Goal: Task Accomplishment & Management: Manage account settings

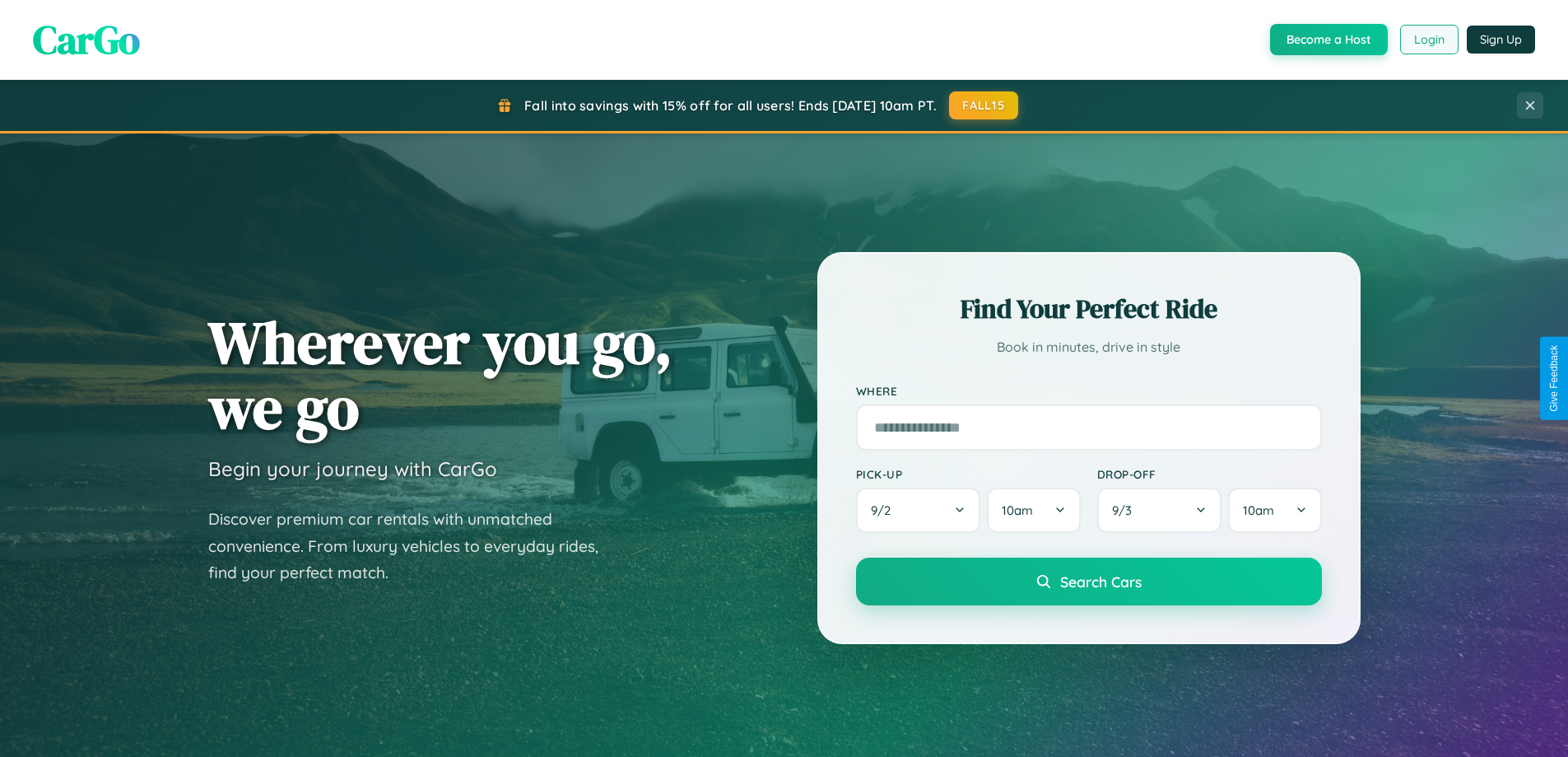
click at [1428, 39] on button "Login" at bounding box center [1429, 39] width 59 height 30
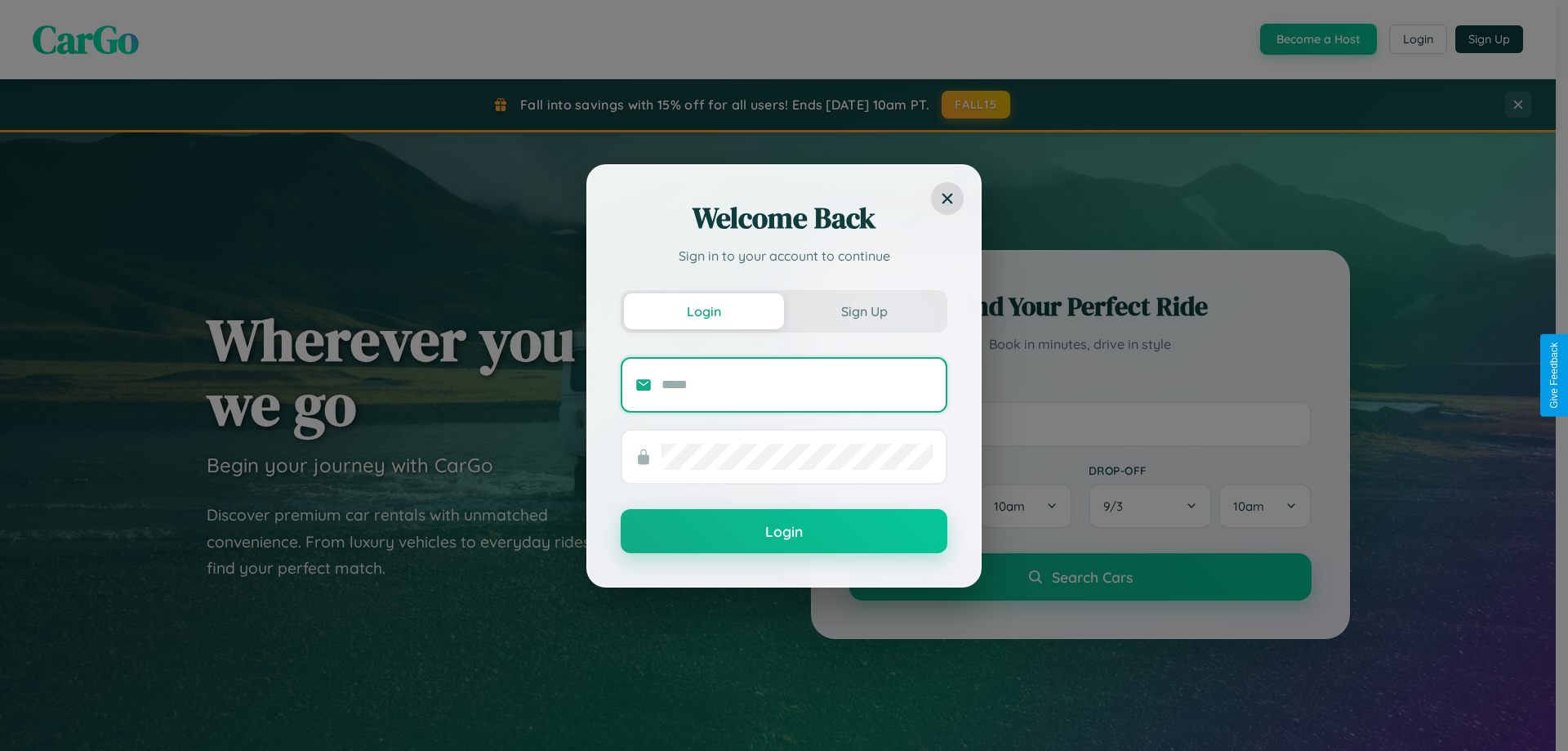
click at [797, 384] on input "text" at bounding box center [796, 384] width 271 height 26
type input "**********"
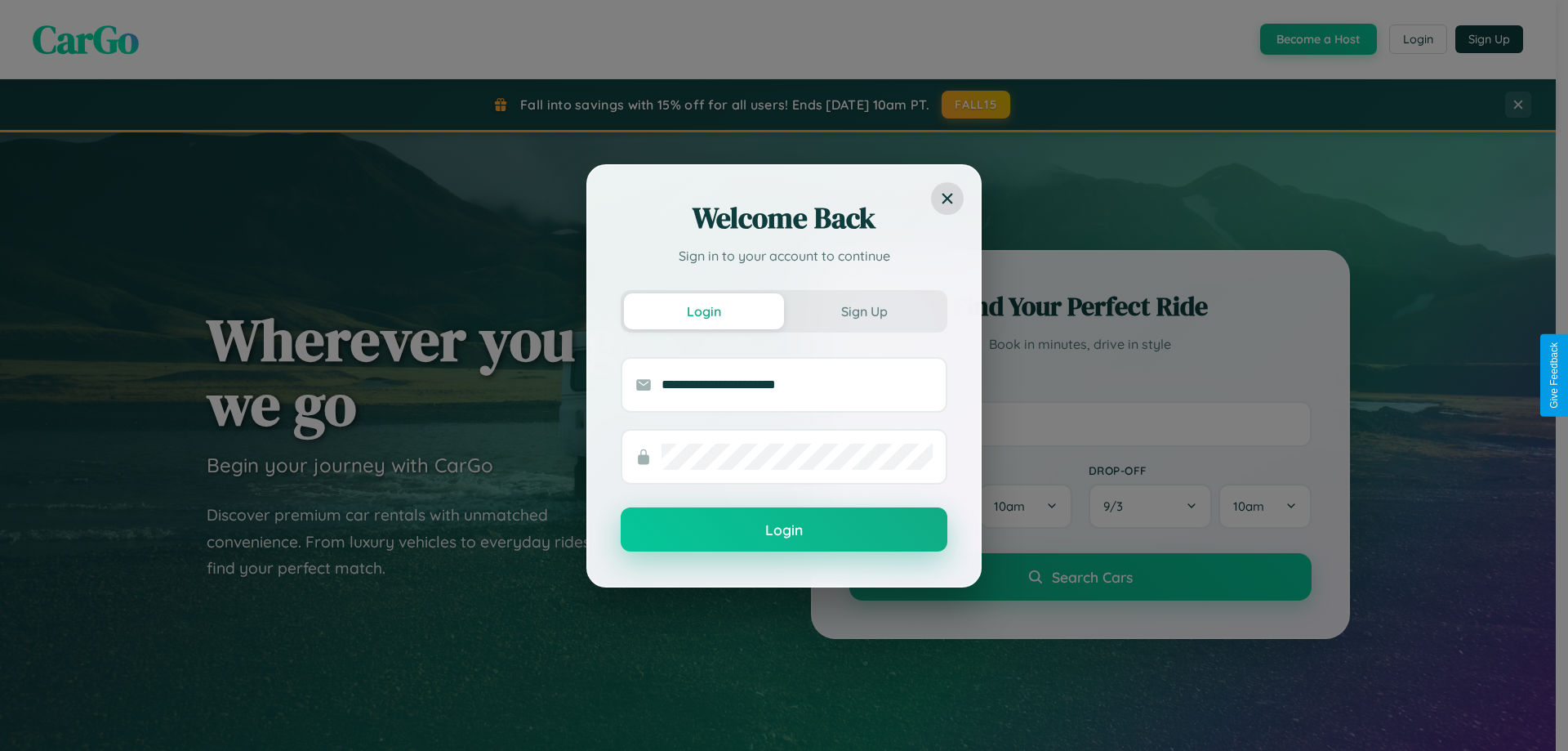
click at [784, 531] on button "Login" at bounding box center [784, 530] width 327 height 44
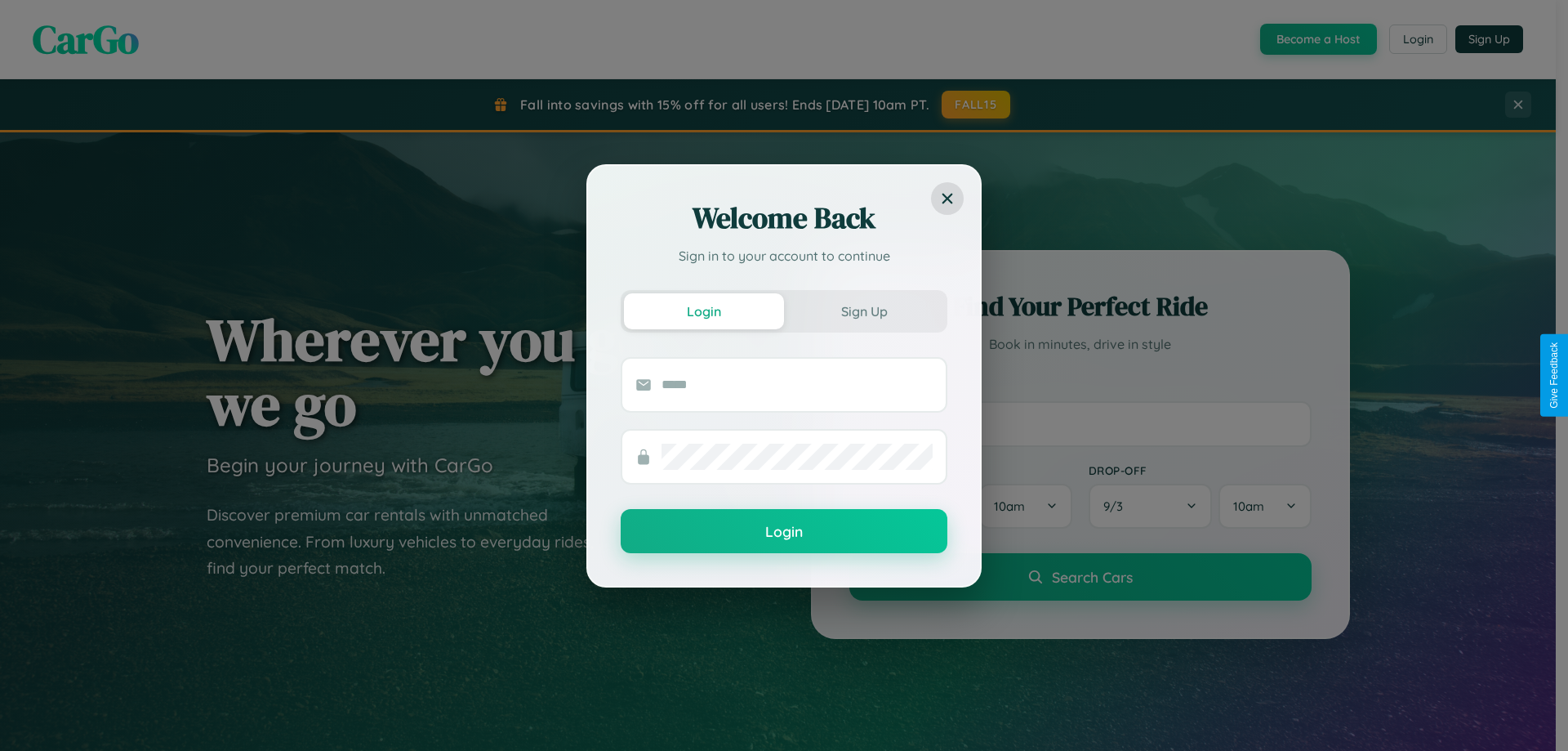
click at [1417, 39] on div "Welcome Back Sign in to your account to continue Login Sign Up Login" at bounding box center [784, 375] width 1568 height 751
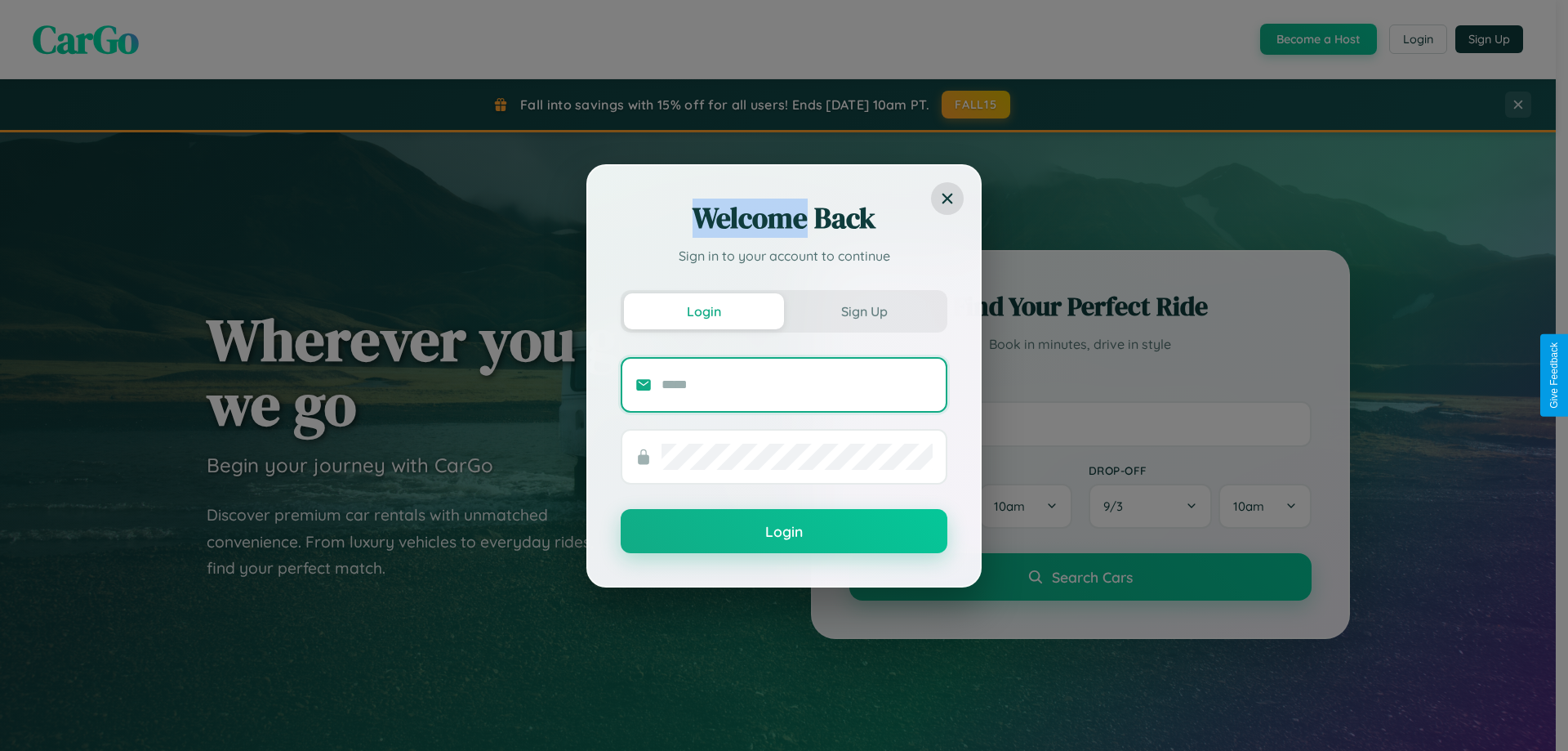
click at [797, 384] on input "text" at bounding box center [796, 384] width 271 height 26
type input "**********"
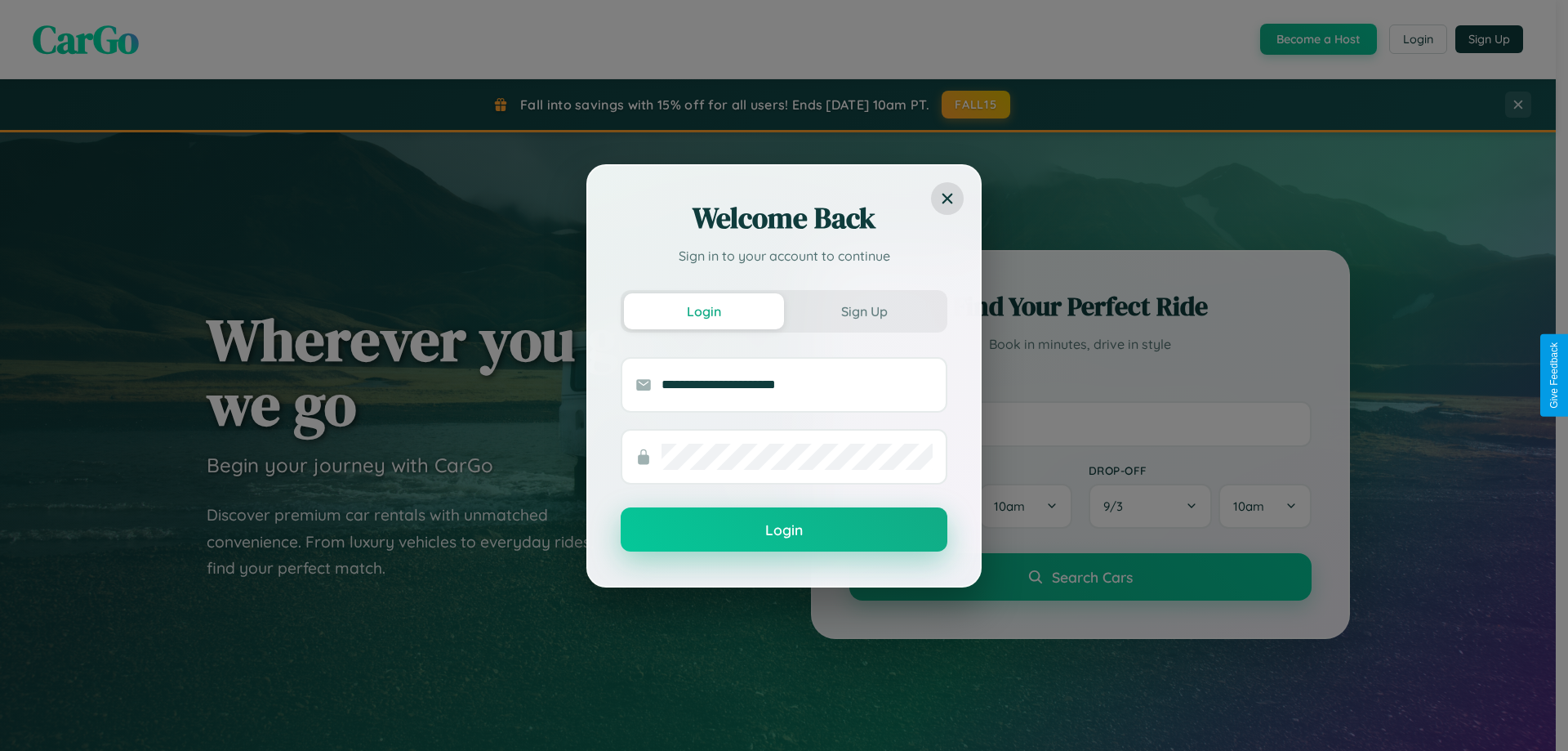
click at [784, 530] on button "Login" at bounding box center [784, 530] width 327 height 44
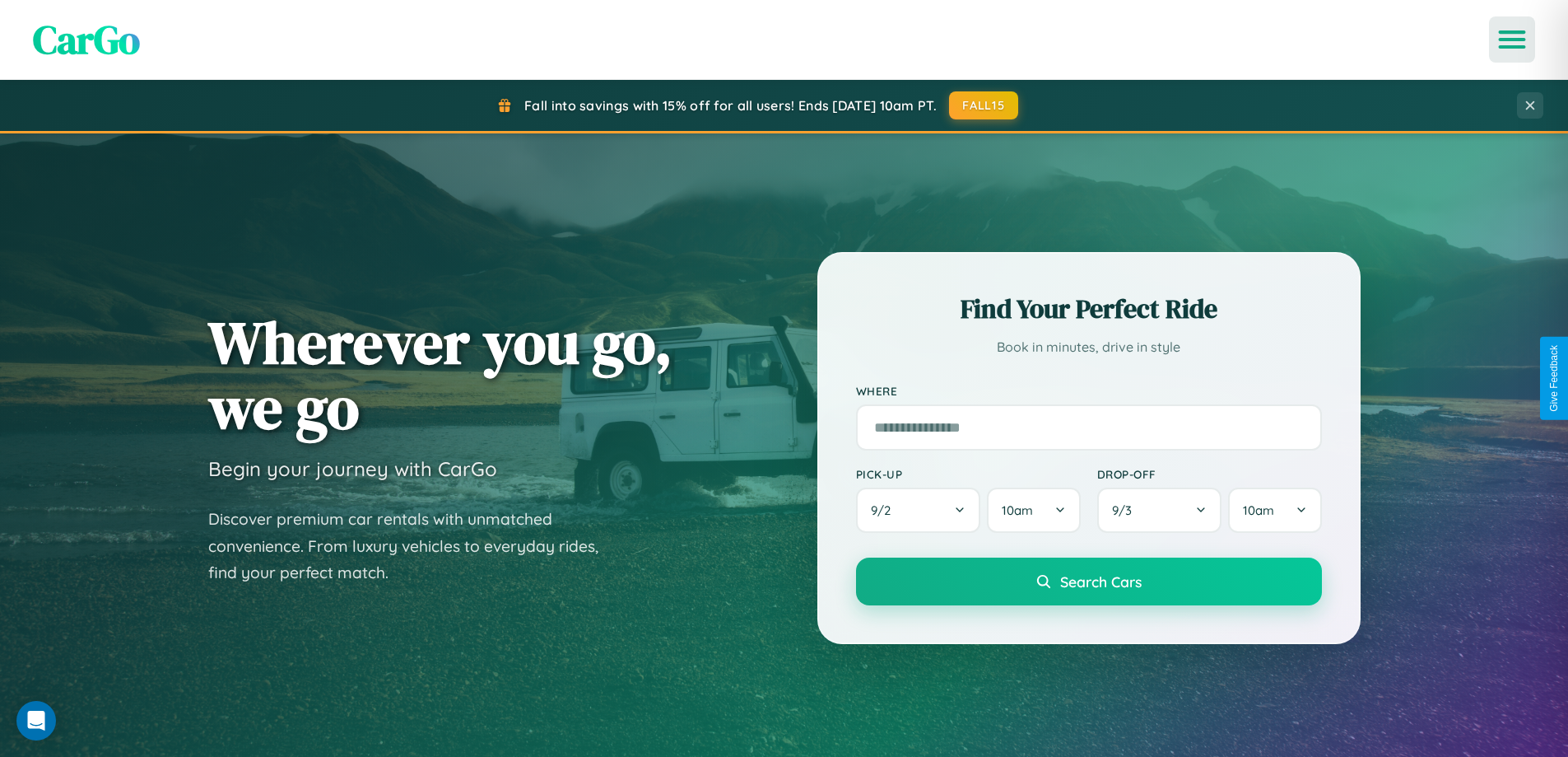
click at [1513, 39] on icon "Open menu" at bounding box center [1513, 39] width 24 height 14
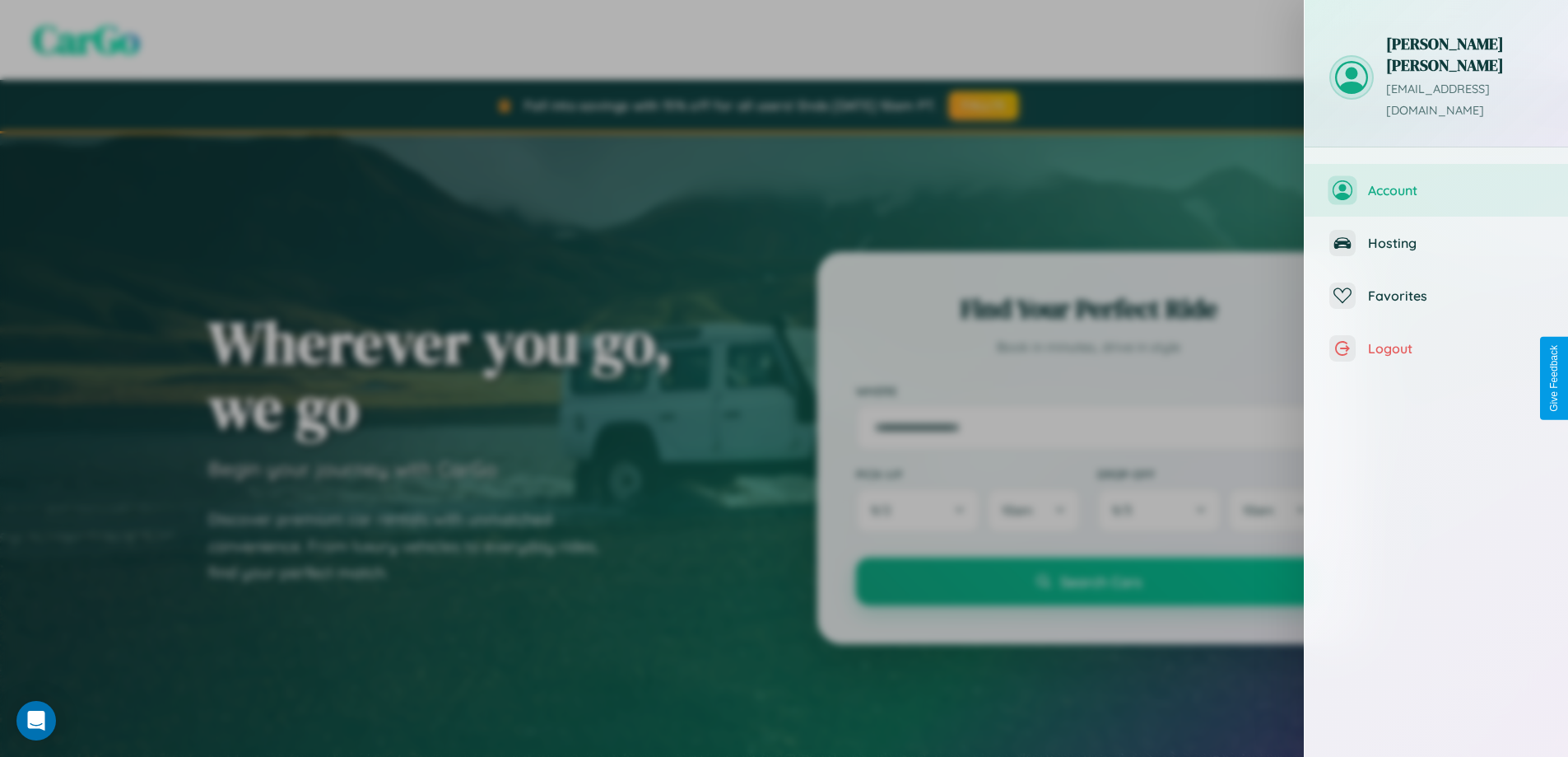
click at [1437, 182] on span "Account" at bounding box center [1456, 190] width 175 height 16
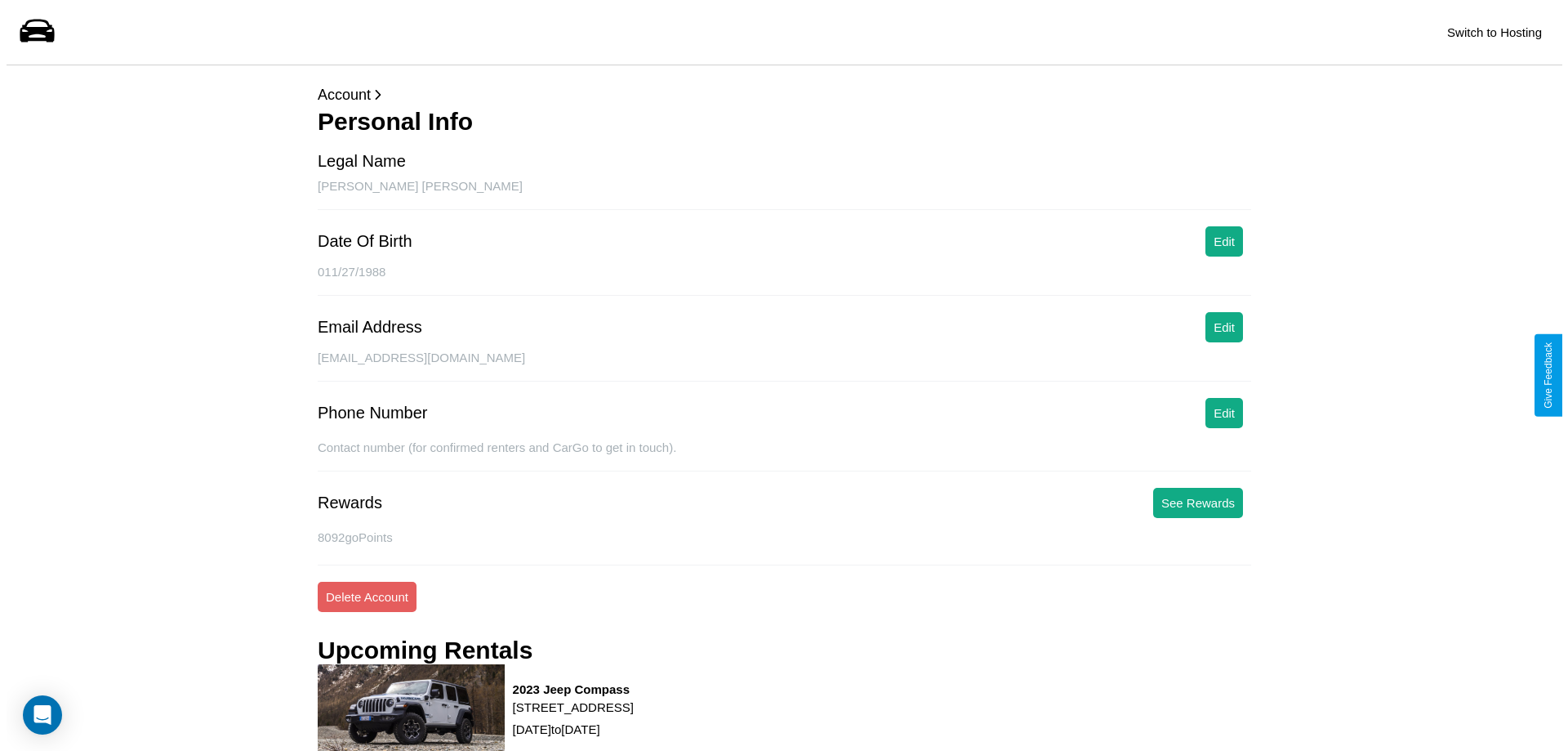
scroll to position [221, 0]
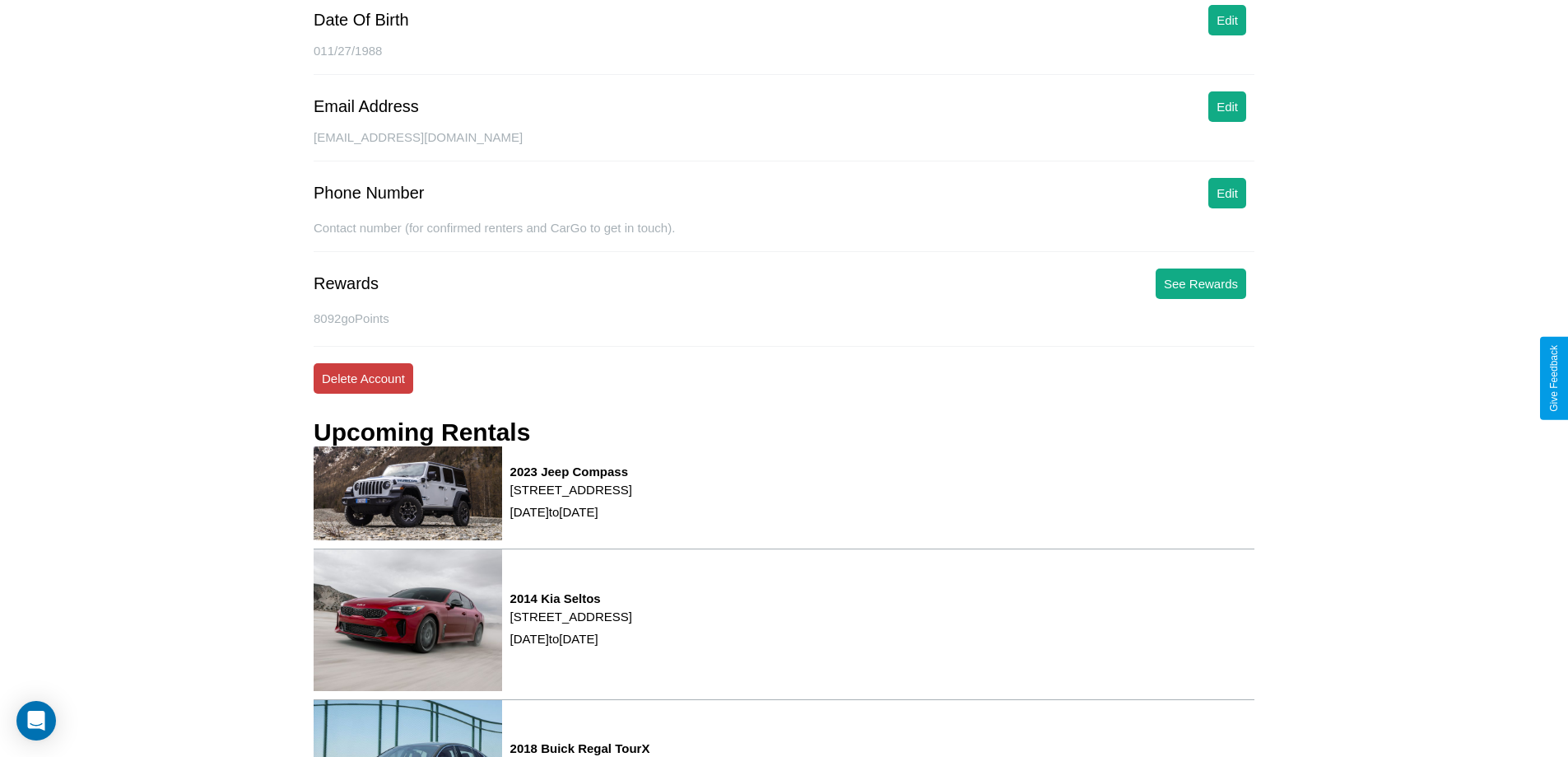
click at [363, 378] on button "Delete Account" at bounding box center [363, 379] width 100 height 31
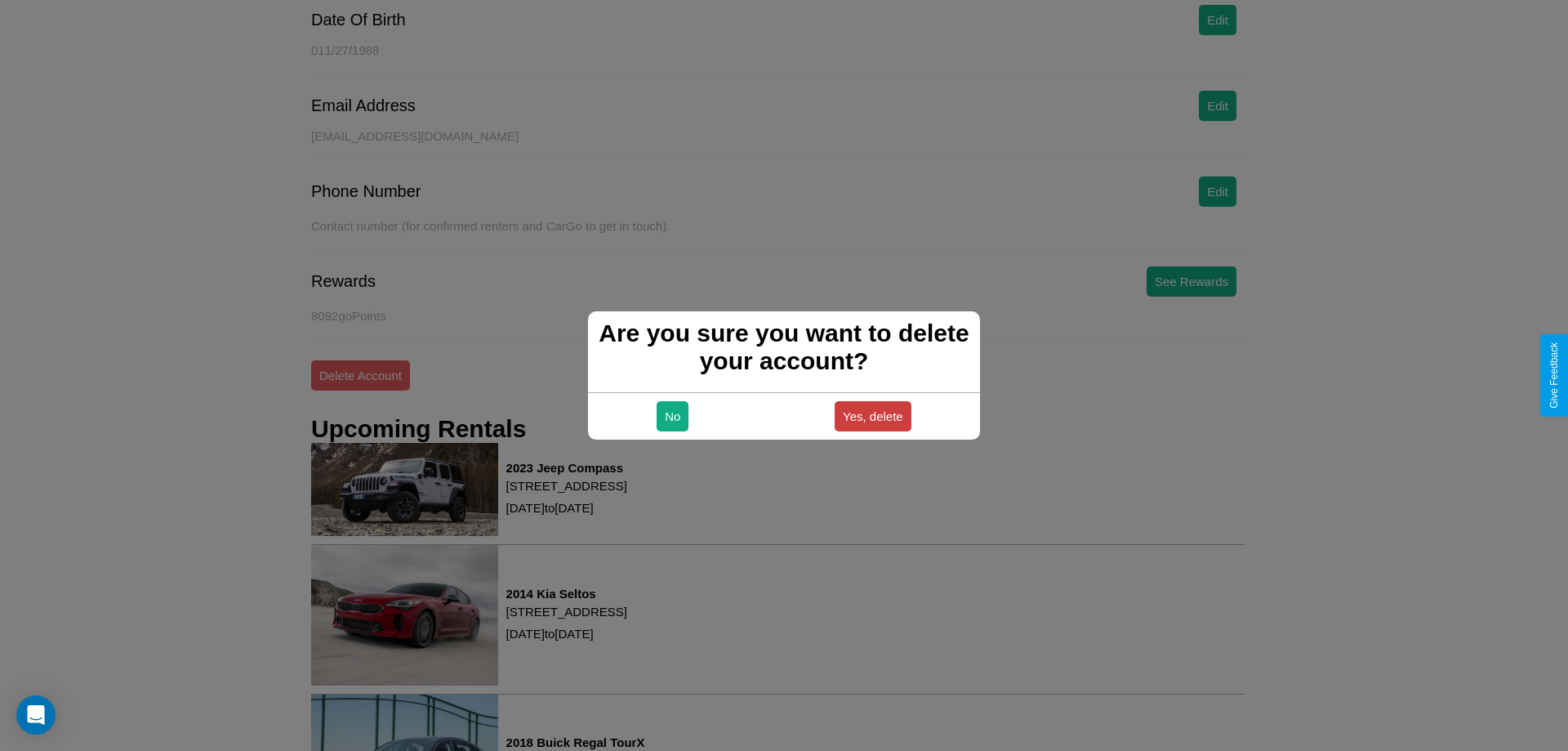
click at [872, 416] on button "Yes, delete" at bounding box center [872, 416] width 77 height 30
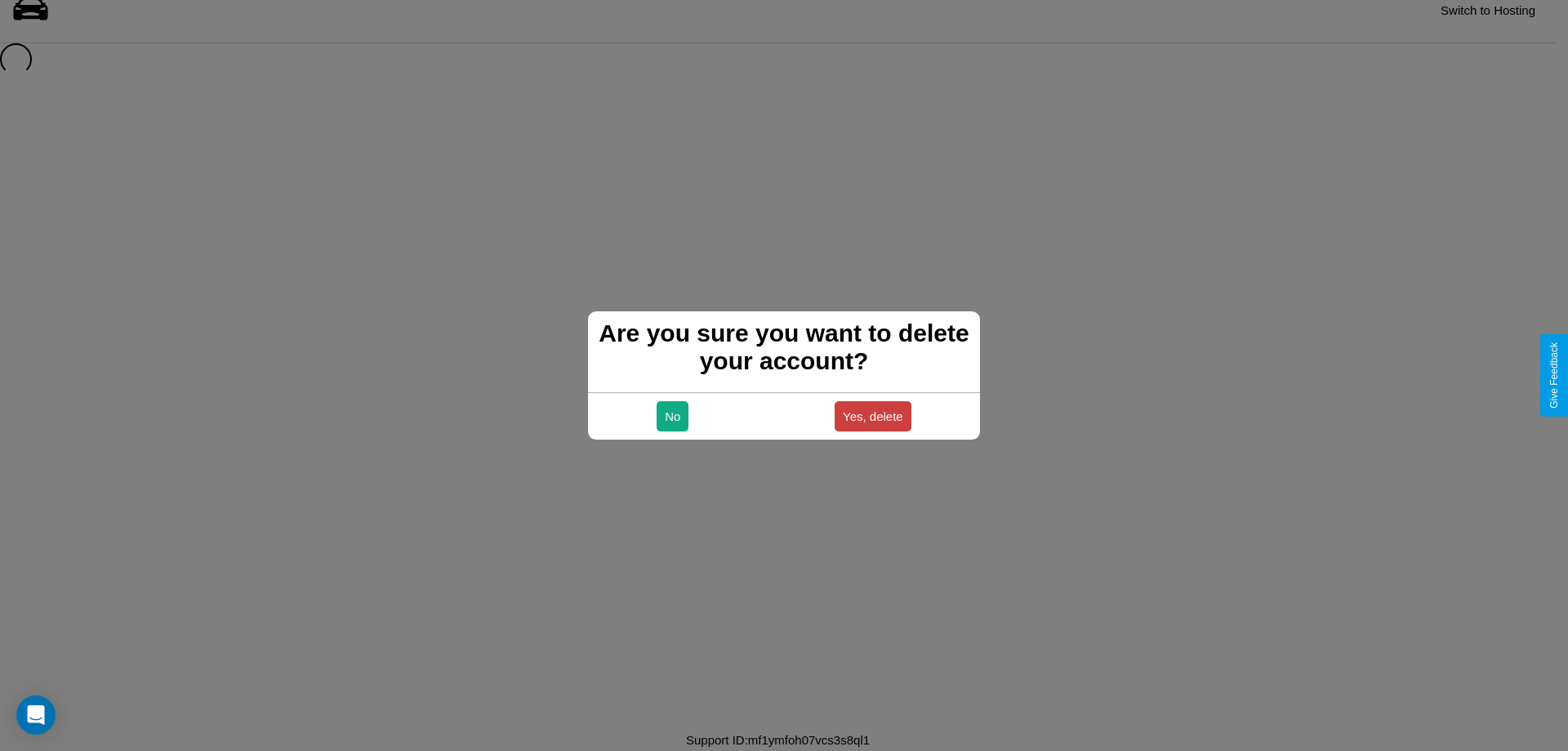
scroll to position [22, 0]
